Goal: Navigation & Orientation: Find specific page/section

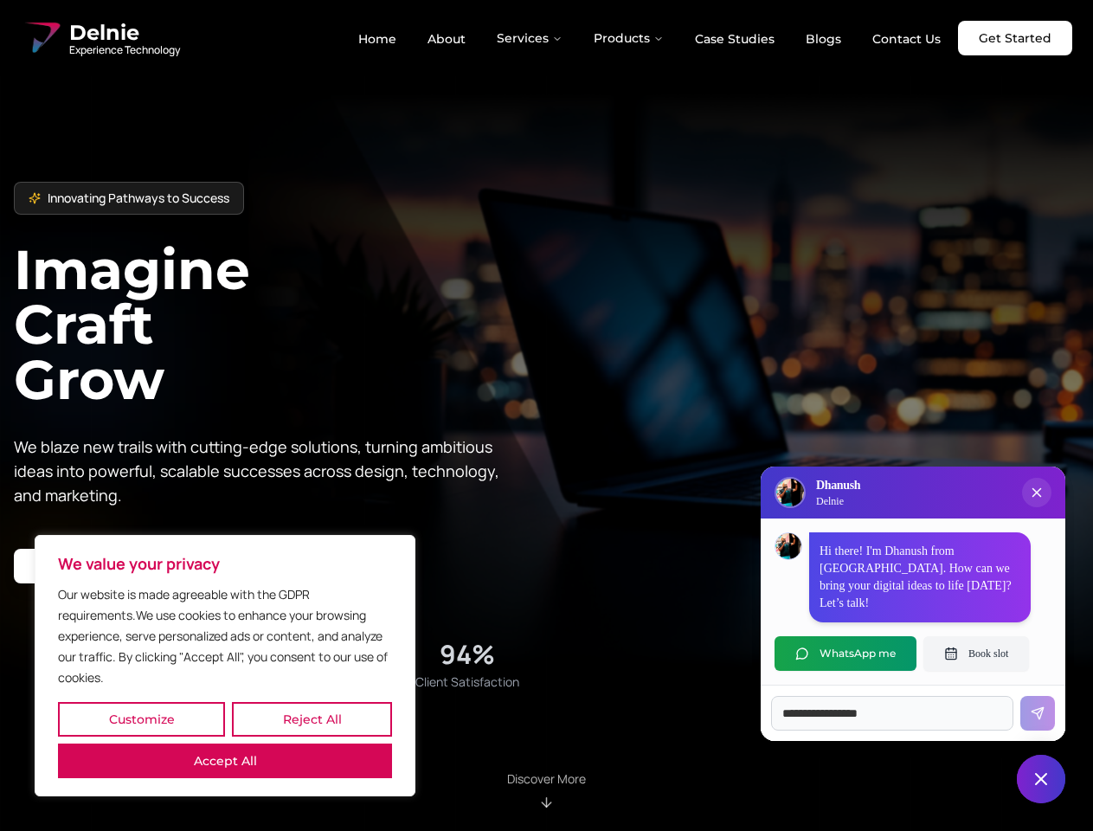
click at [141, 719] on button "Customize" at bounding box center [141, 719] width 167 height 35
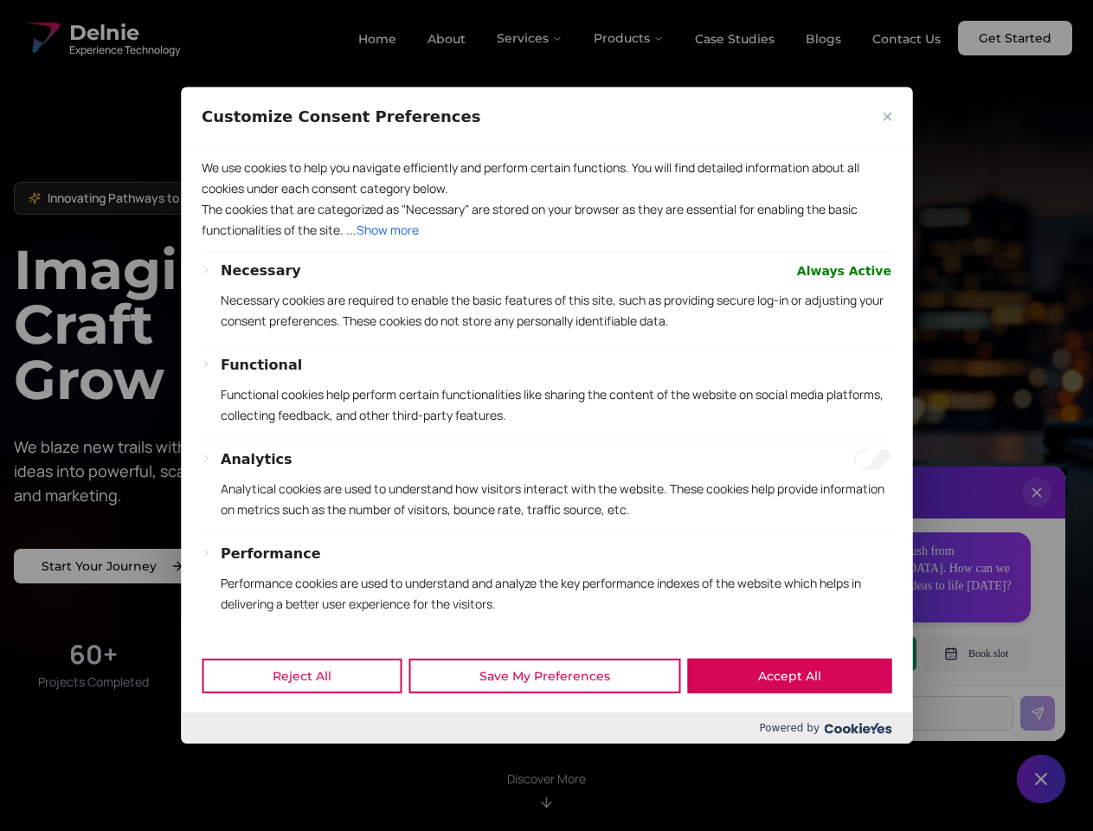
click at [312, 719] on div at bounding box center [546, 415] width 1093 height 831
click at [225, 199] on p "We use cookies to help you navigate efficiently and perform certain functions. …" at bounding box center [547, 179] width 690 height 42
click at [546, 241] on p "The cookies that are categorized as "Necessary" are stored on your browser as t…" at bounding box center [547, 220] width 690 height 42
click at [531, 38] on div at bounding box center [546, 415] width 1093 height 831
click at [629, 38] on div at bounding box center [546, 415] width 1093 height 831
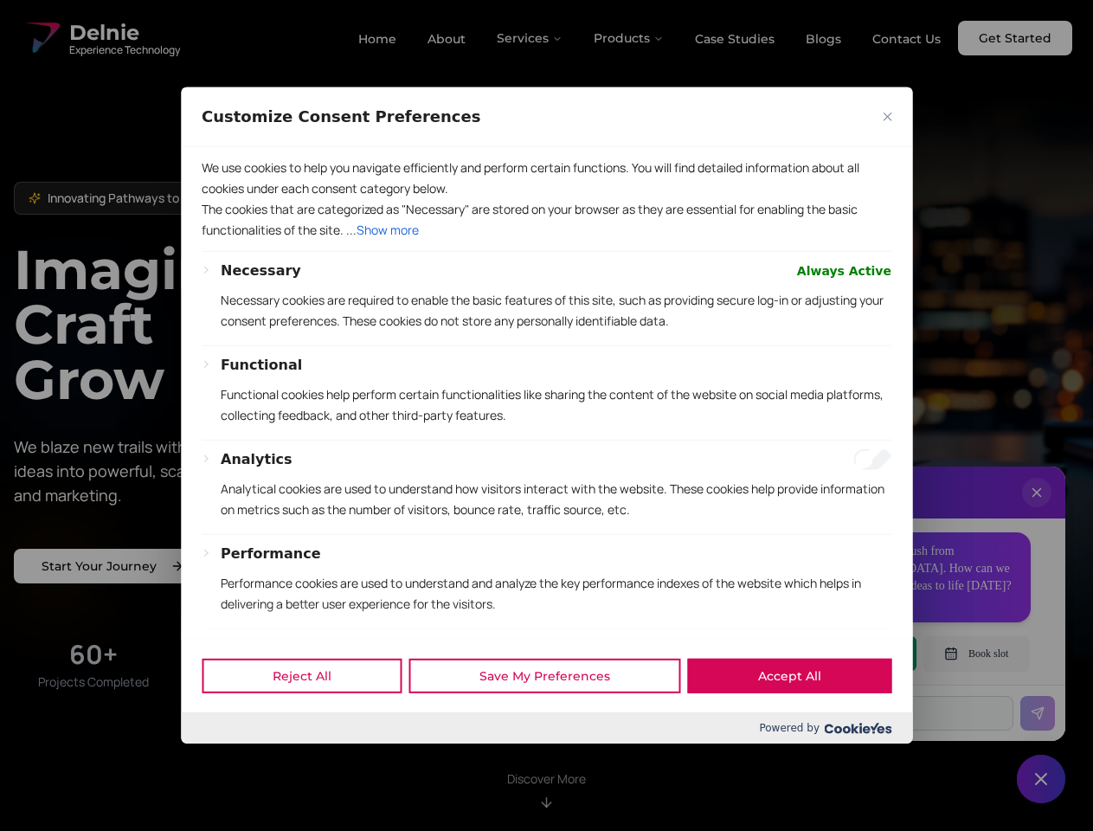
click at [1037, 510] on div at bounding box center [546, 415] width 1093 height 831
click at [846, 653] on div "Reject All Save My Preferences Accept All" at bounding box center [546, 676] width 731 height 74
click at [976, 653] on div at bounding box center [546, 415] width 1093 height 831
click at [1041, 779] on div at bounding box center [546, 415] width 1093 height 831
